Goal: Transaction & Acquisition: Book appointment/travel/reservation

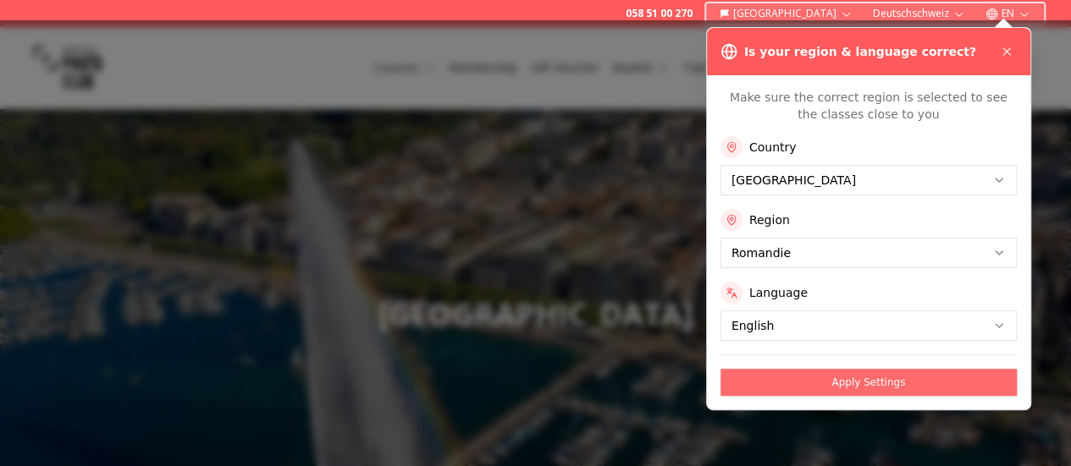
click at [860, 378] on button "Apply Settings" at bounding box center [868, 382] width 296 height 27
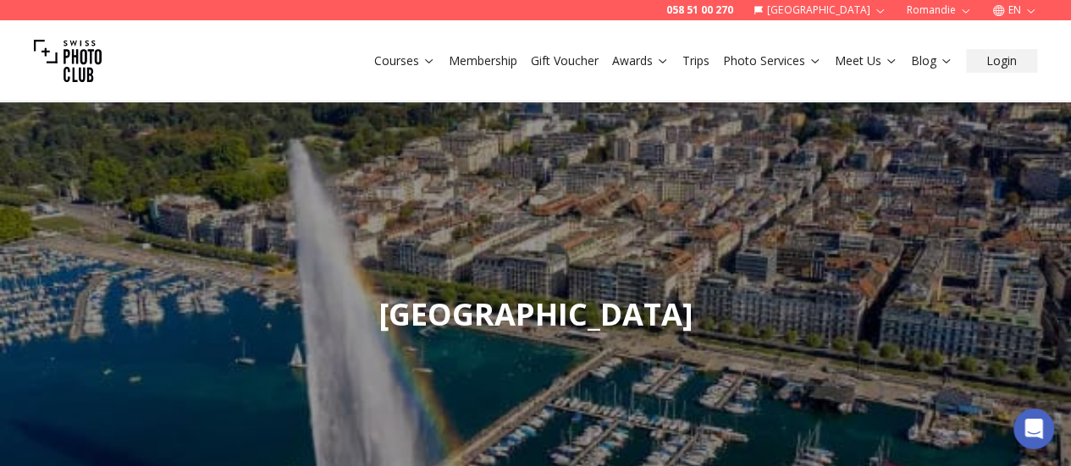
drag, startPoint x: 410, startPoint y: 47, endPoint x: 411, endPoint y: 59, distance: 12.8
click at [411, 59] on div "Courses Membership Gift Voucher Awards Trips Photo Services Meet Us Blog Login" at bounding box center [535, 60] width 1071 height 81
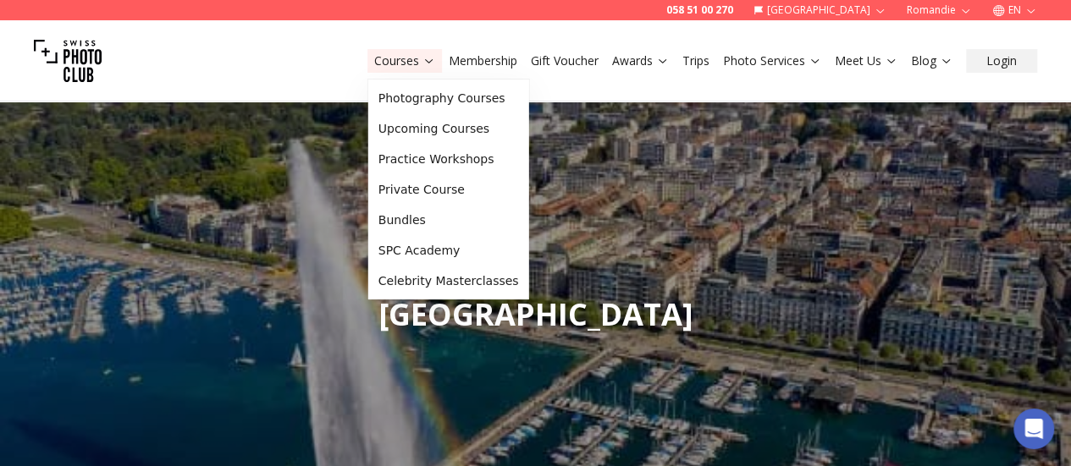
click at [411, 59] on link "Courses" at bounding box center [404, 60] width 61 height 17
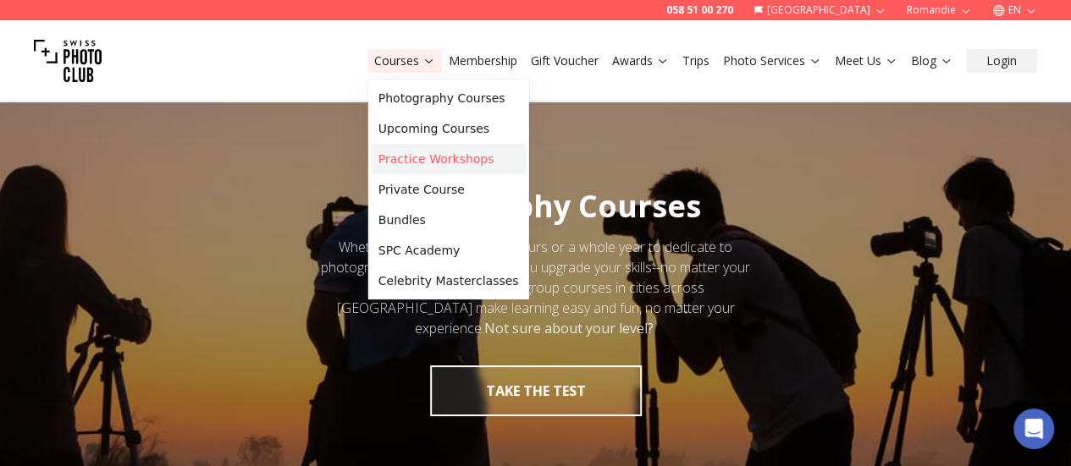
click at [414, 156] on link "Practice Workshops" at bounding box center [449, 159] width 154 height 30
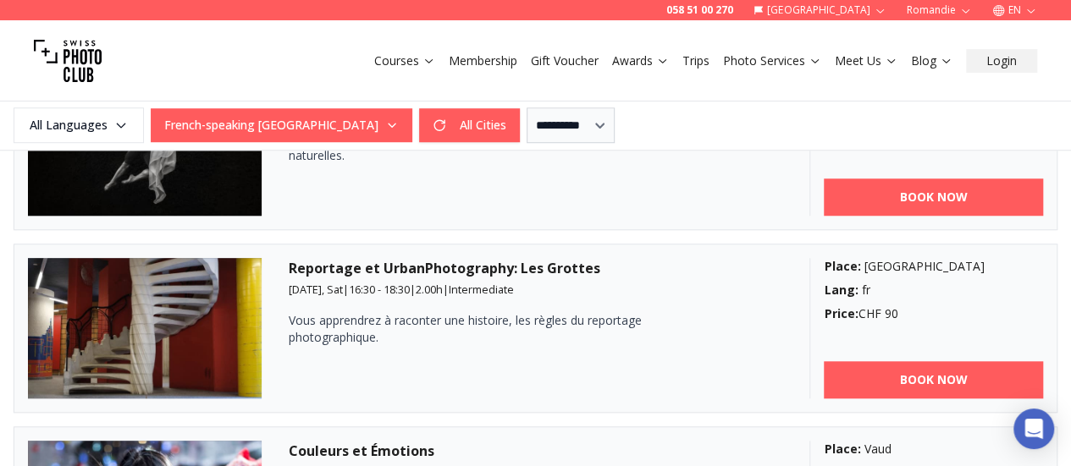
scroll to position [638, 0]
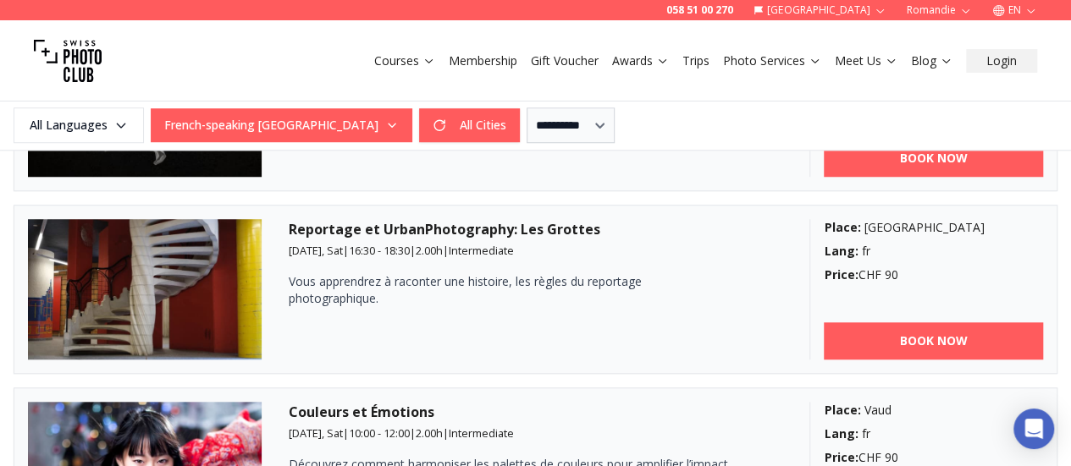
drag, startPoint x: 170, startPoint y: 273, endPoint x: 227, endPoint y: 329, distance: 79.6
click at [227, 329] on img at bounding box center [145, 289] width 234 height 140
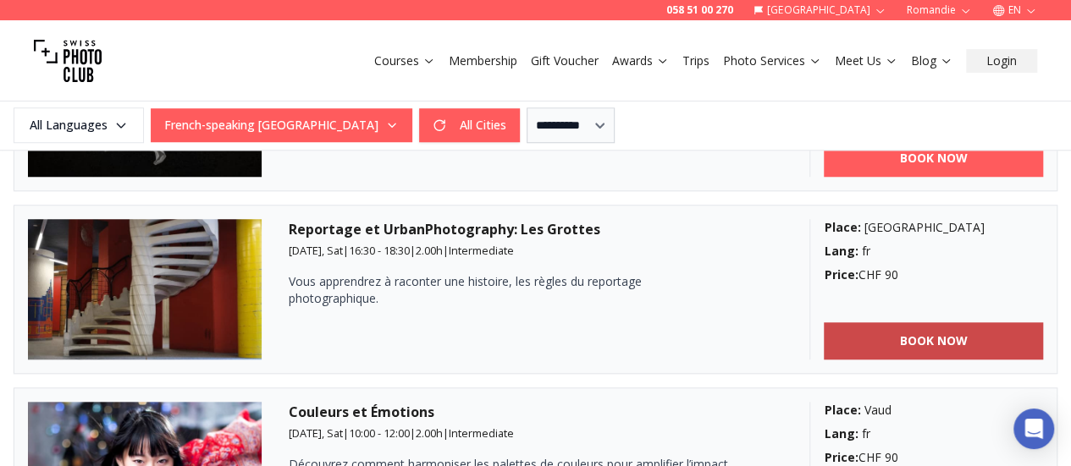
click at [948, 346] on b "BOOK NOW" at bounding box center [934, 341] width 68 height 17
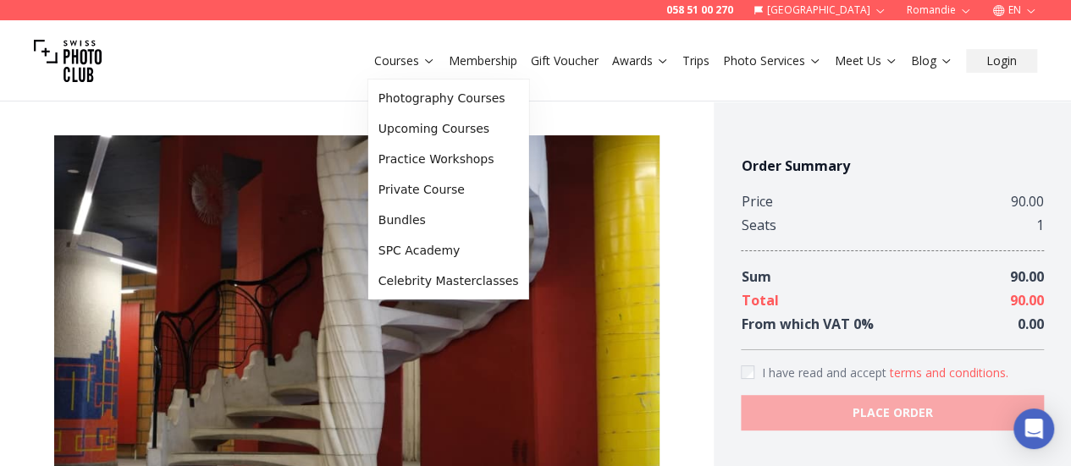
click at [403, 60] on link "Courses" at bounding box center [404, 60] width 61 height 17
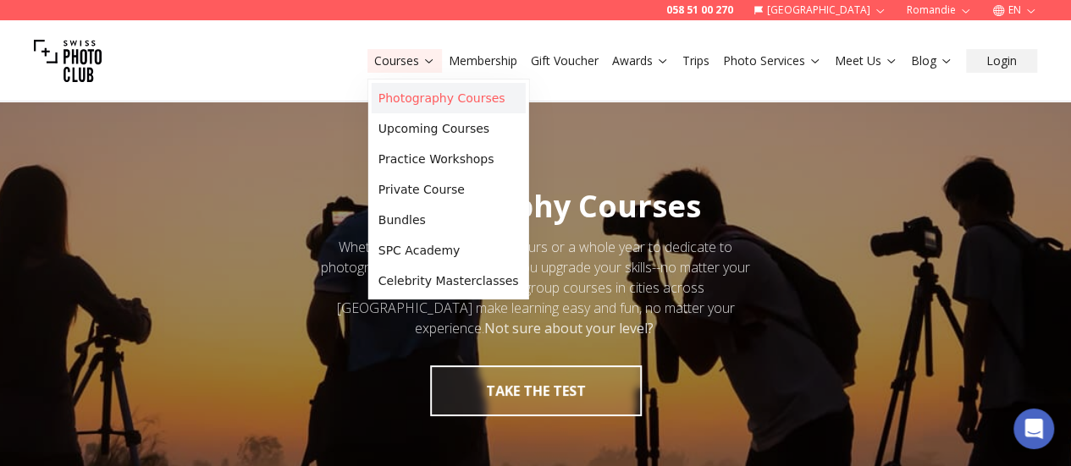
click at [429, 109] on link "Photography Courses" at bounding box center [449, 98] width 154 height 30
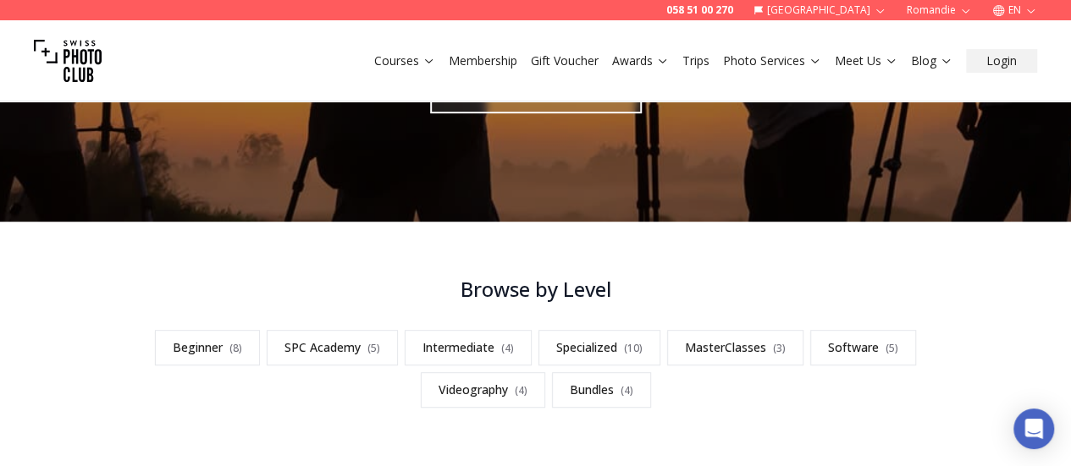
scroll to position [257, 0]
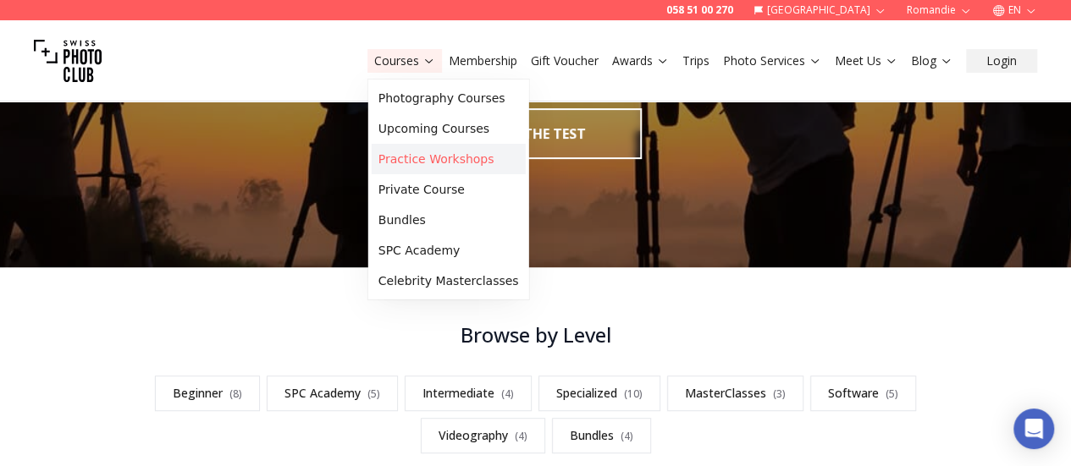
click at [403, 156] on link "Practice Workshops" at bounding box center [449, 159] width 154 height 30
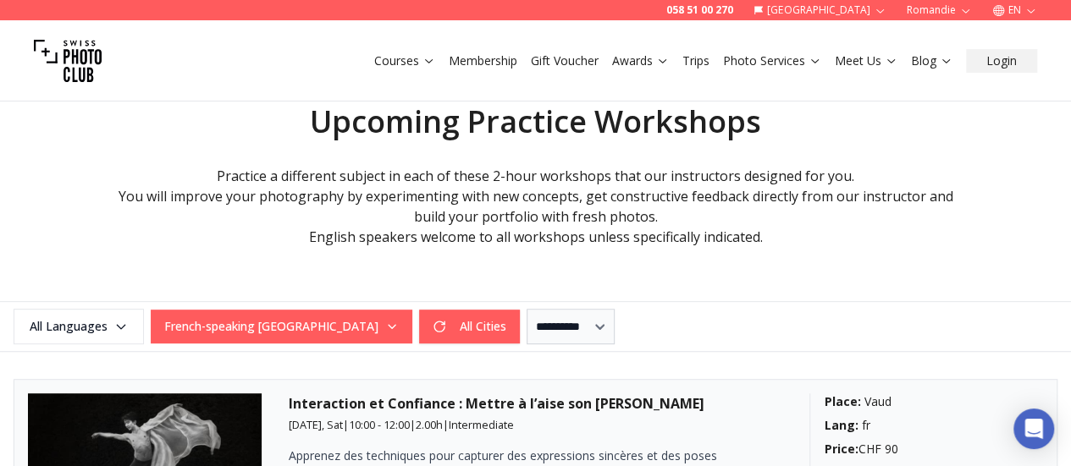
scroll to position [312, 0]
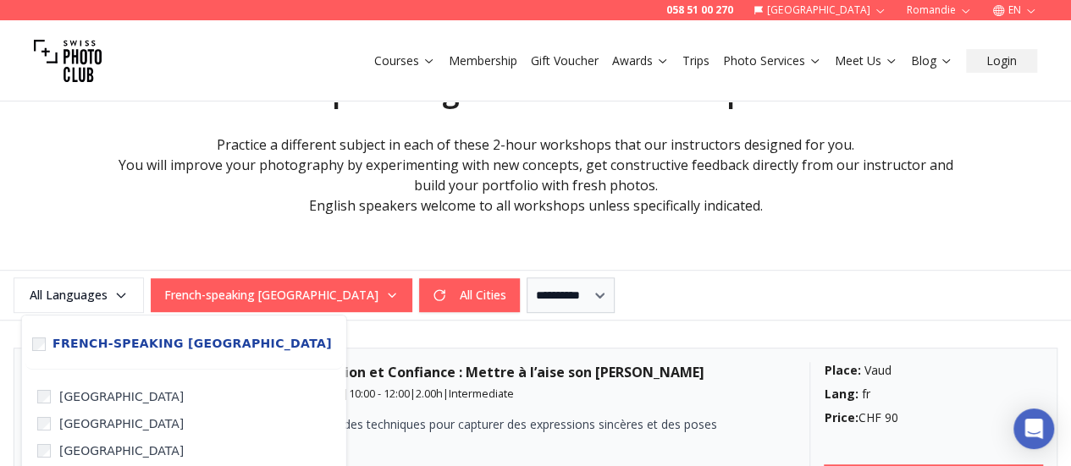
click at [284, 287] on button "French-speaking [GEOGRAPHIC_DATA]" at bounding box center [282, 296] width 262 height 34
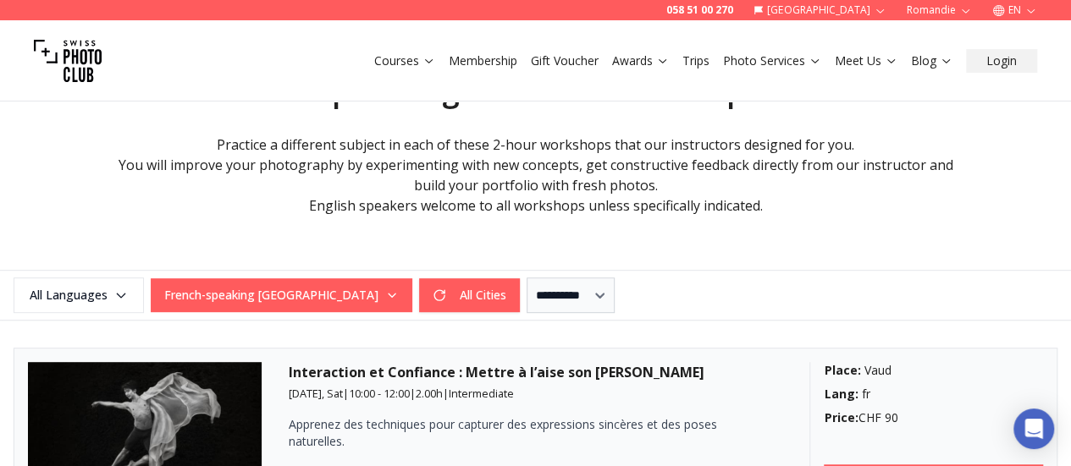
click at [284, 287] on button "French-speaking [GEOGRAPHIC_DATA]" at bounding box center [282, 296] width 262 height 34
click at [100, 291] on span "All Languages" at bounding box center [78, 295] width 125 height 30
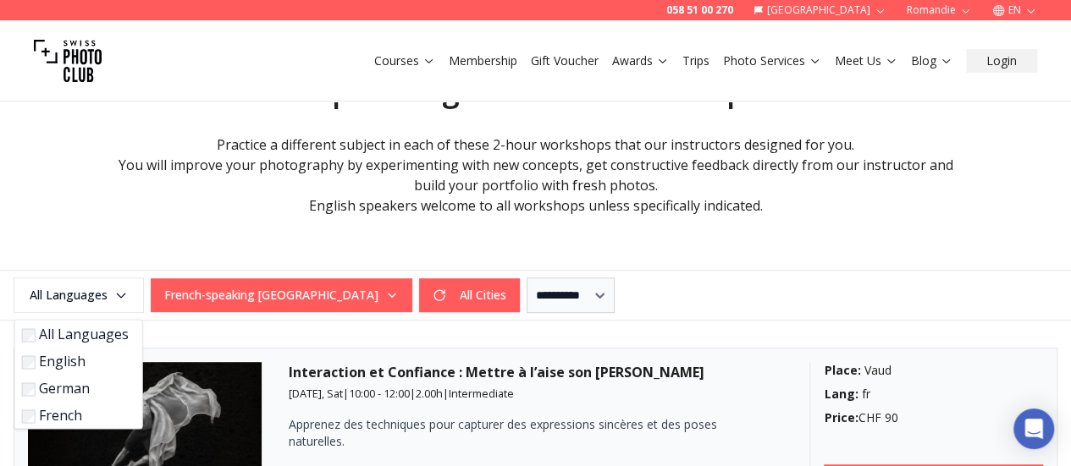
click at [76, 367] on label "English" at bounding box center [75, 361] width 107 height 20
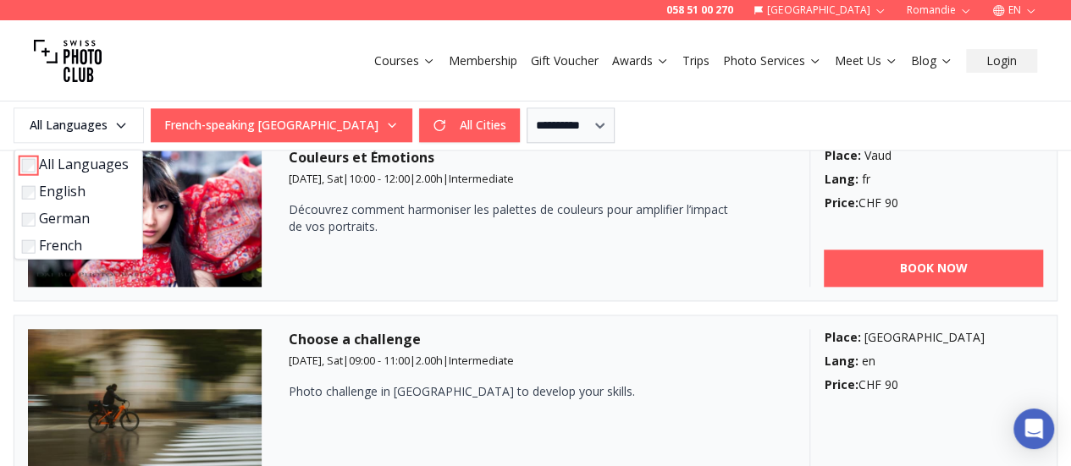
scroll to position [913, 0]
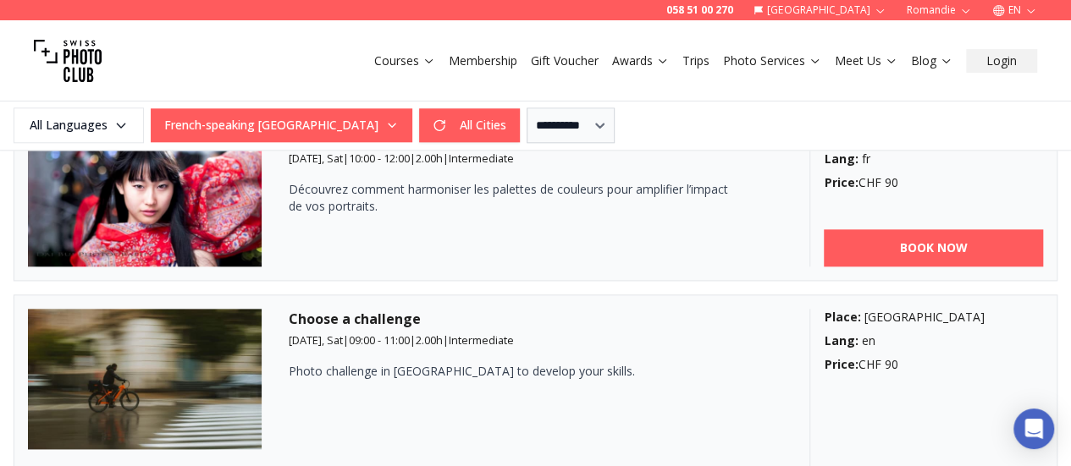
click at [379, 417] on p at bounding box center [509, 422] width 440 height 17
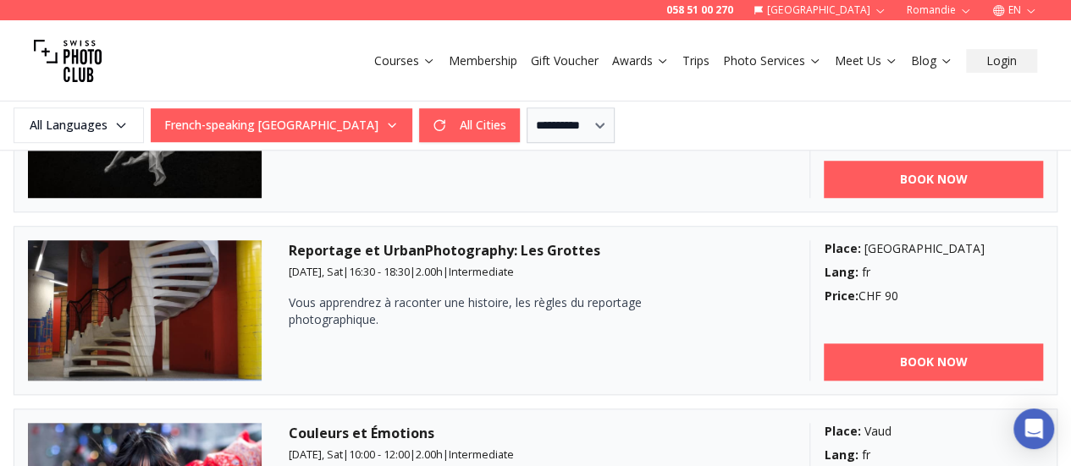
scroll to position [611, 0]
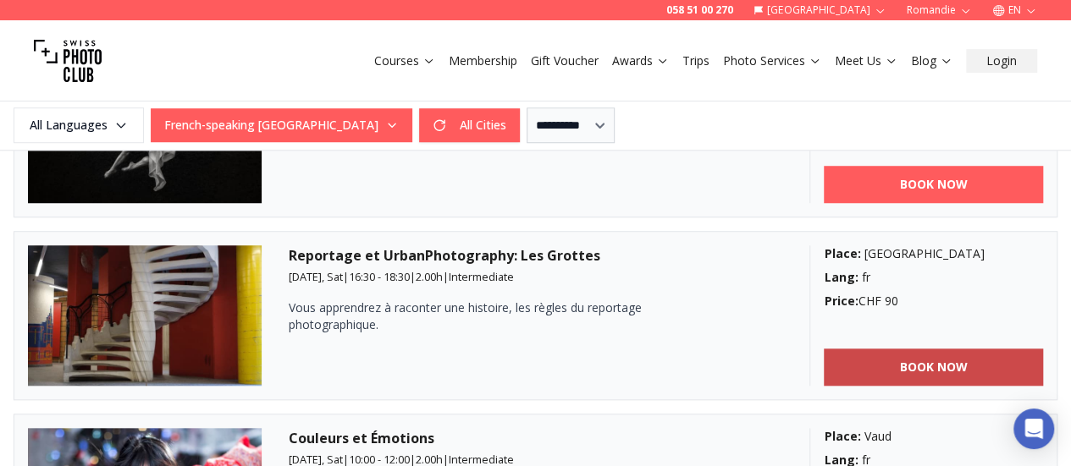
click at [961, 370] on b "BOOK NOW" at bounding box center [934, 367] width 68 height 17
